Goal: Use online tool/utility: Utilize a website feature to perform a specific function

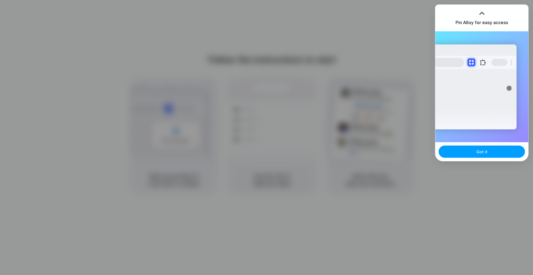
click at [479, 155] on button "Got it" at bounding box center [481, 152] width 86 height 12
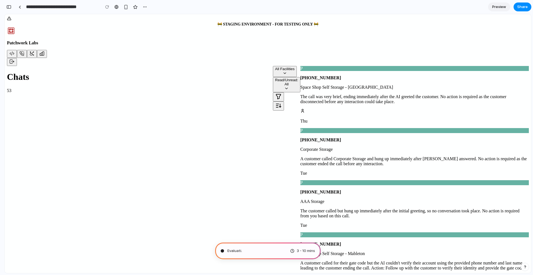
type input "**********"
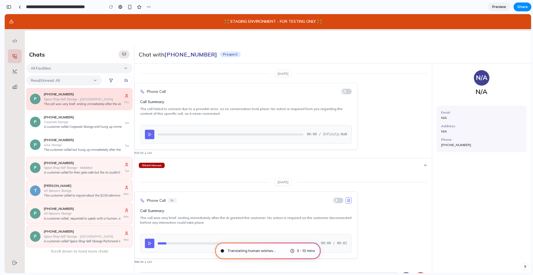
click at [266, 249] on span "Translating human wishes ..." at bounding box center [251, 251] width 48 height 6
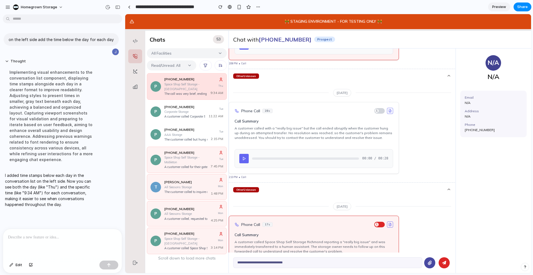
scroll to position [-967, 0]
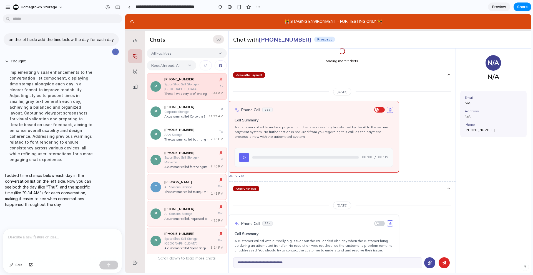
click at [44, 245] on div at bounding box center [62, 243] width 119 height 29
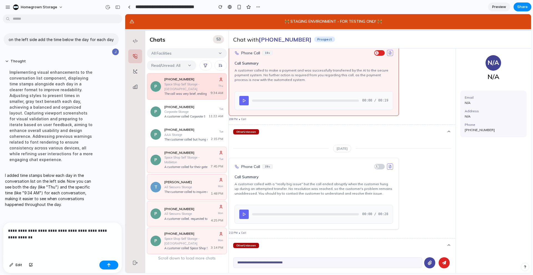
scroll to position [-909, 0]
click at [109, 230] on p "**********" at bounding box center [62, 234] width 109 height 13
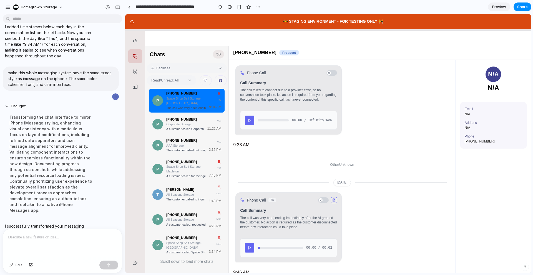
scroll to position [99, 0]
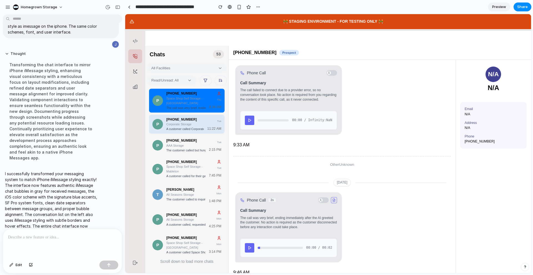
click at [194, 127] on div "Corporate Storage" at bounding box center [184, 124] width 37 height 5
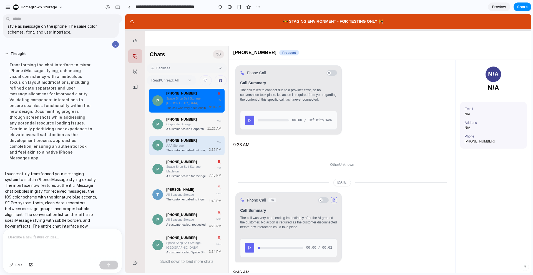
click at [194, 143] on div "AAA Storage" at bounding box center [185, 145] width 39 height 5
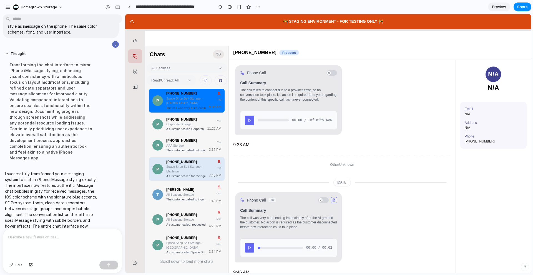
scroll to position [4, 0]
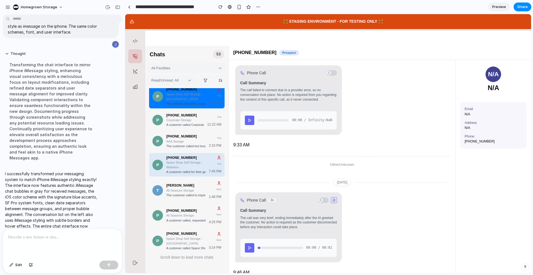
click at [188, 179] on div "T Josh Mathew All Seasons Storage The customer called to inquire about the $100…" at bounding box center [186, 190] width 75 height 23
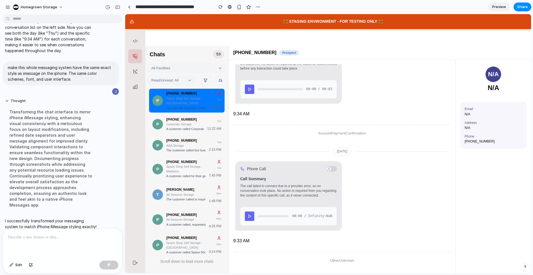
scroll to position [0, 0]
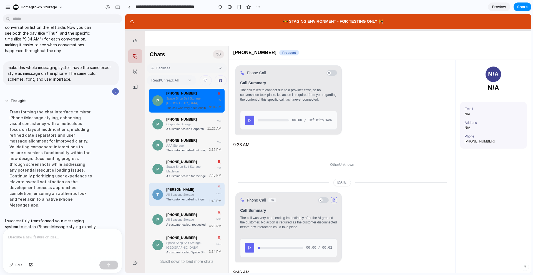
click at [187, 185] on div "T Josh Mathew All Seasons Storage The customer called to inquire about the $100…" at bounding box center [186, 194] width 69 height 19
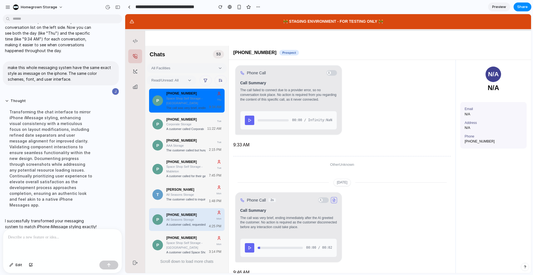
click at [192, 213] on p "+18644325142" at bounding box center [185, 215] width 39 height 5
click at [208, 79] on button "button" at bounding box center [206, 80] width 12 height 10
click at [222, 80] on icon "button" at bounding box center [220, 80] width 4 height 4
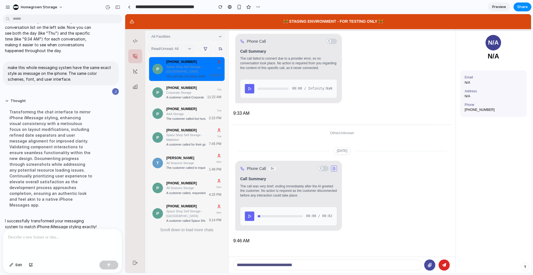
click at [35, 240] on p at bounding box center [62, 237] width 109 height 7
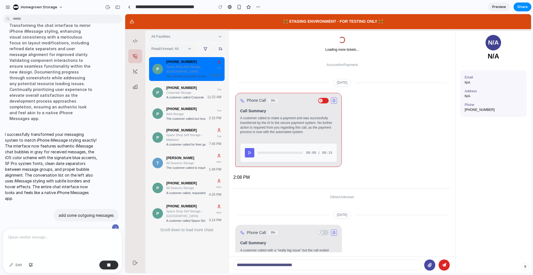
scroll to position [0, 0]
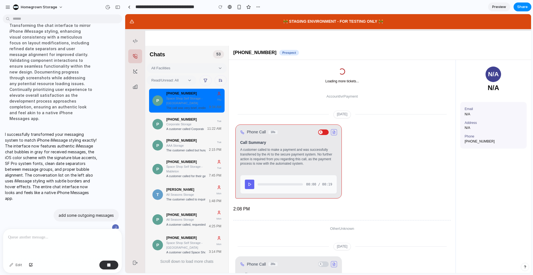
click at [98, 239] on p at bounding box center [62, 237] width 109 height 7
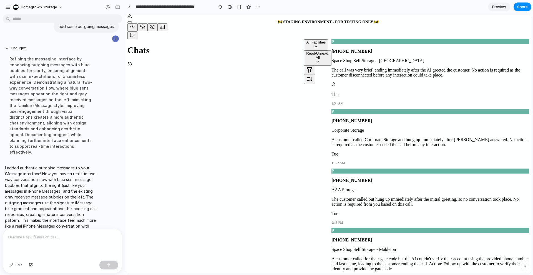
scroll to position [-545, 0]
drag, startPoint x: 368, startPoint y: 159, endPoint x: 418, endPoint y: 158, distance: 50.5
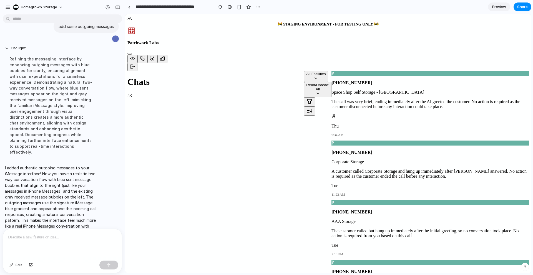
click at [61, 237] on p at bounding box center [62, 237] width 109 height 7
click at [89, 246] on div at bounding box center [62, 243] width 119 height 29
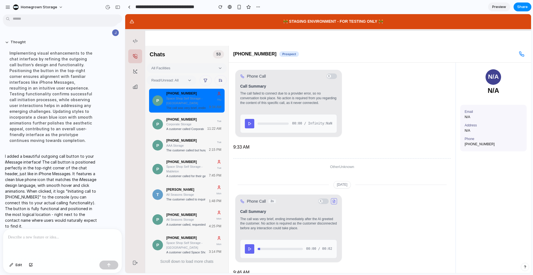
scroll to position [32, 0]
